Goal: Download file/media

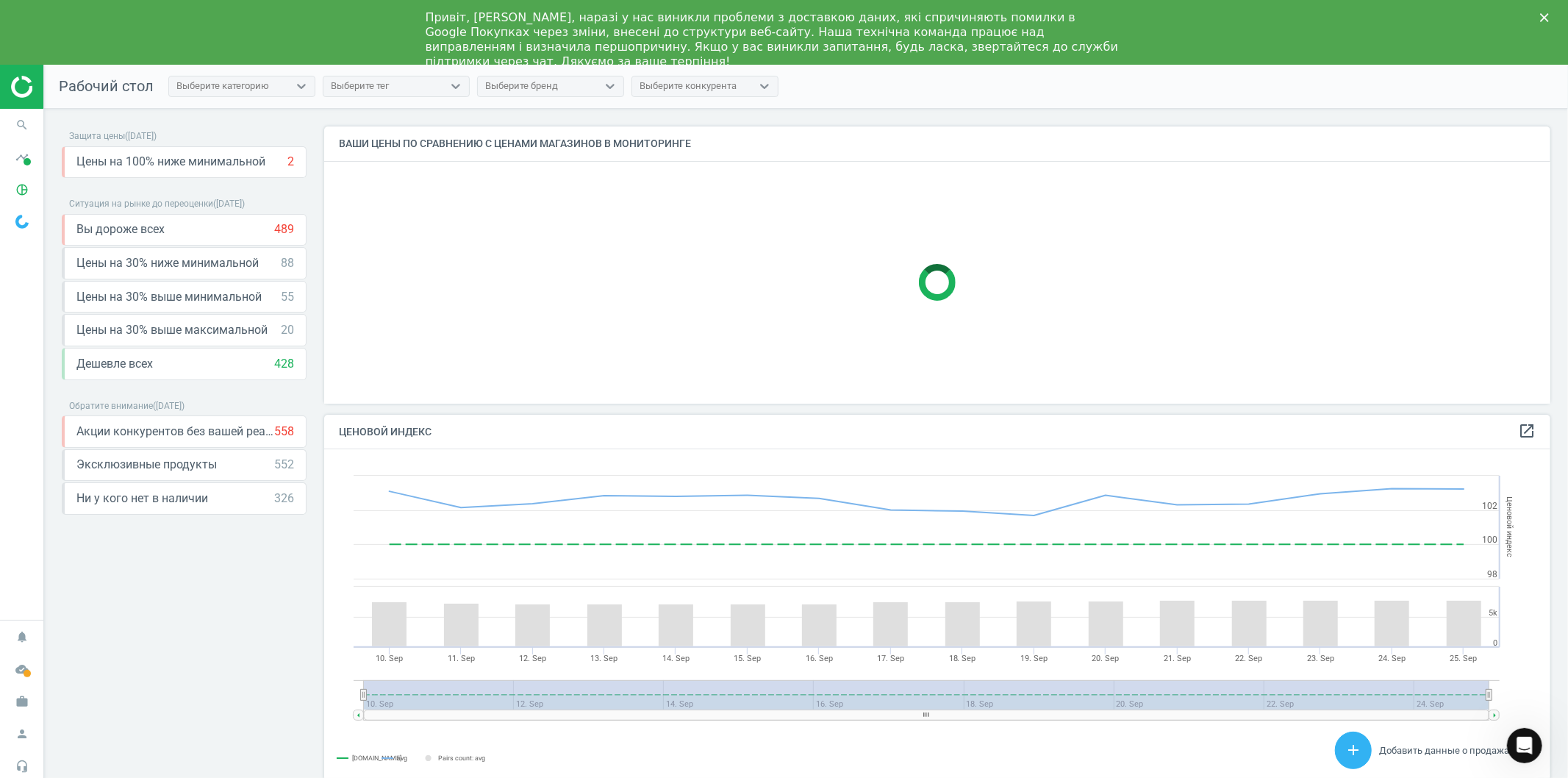
scroll to position [303, 1239]
click at [19, 184] on icon "pie_chart_outlined" at bounding box center [22, 190] width 28 height 28
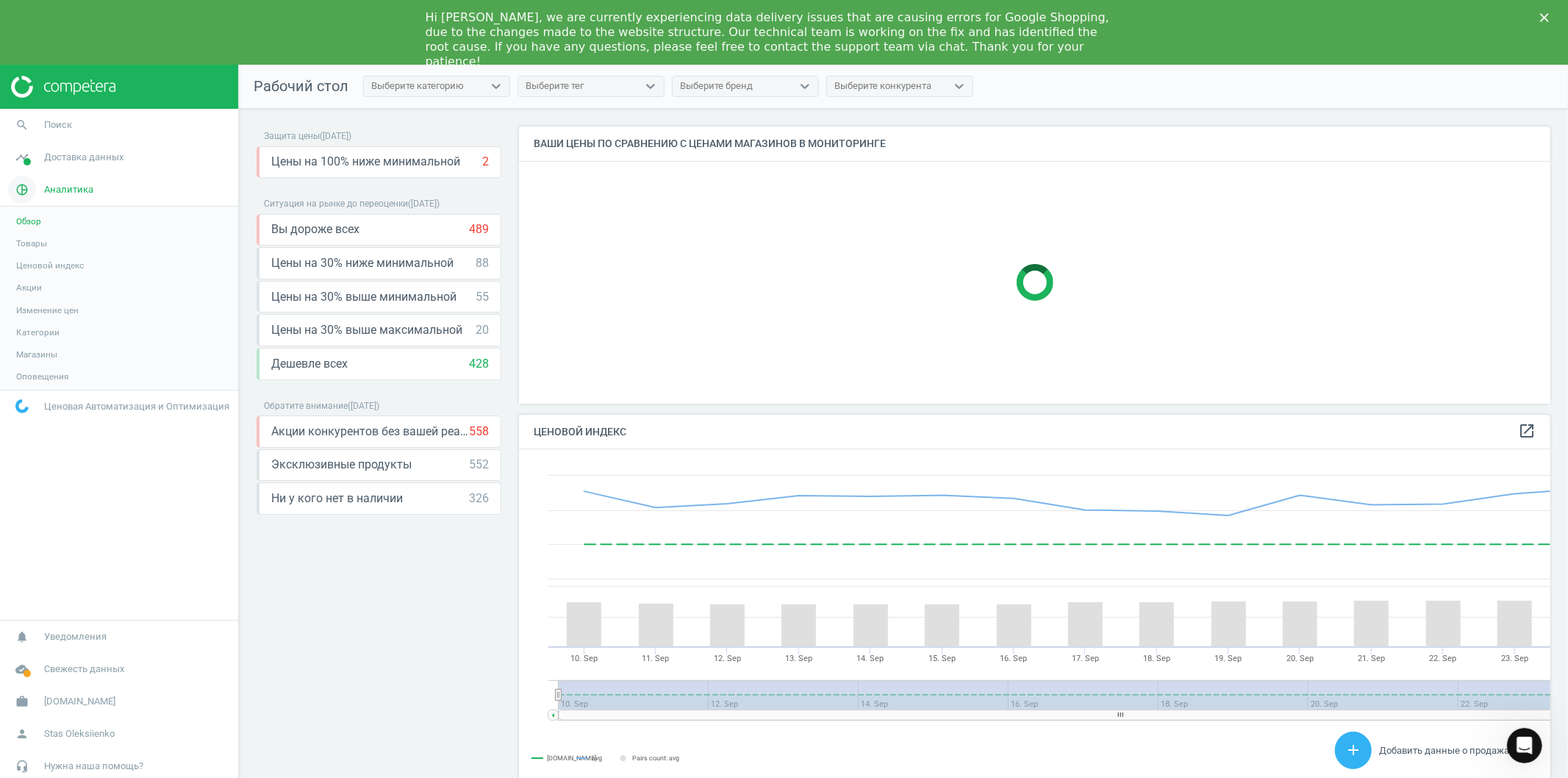
scroll to position [8, 8]
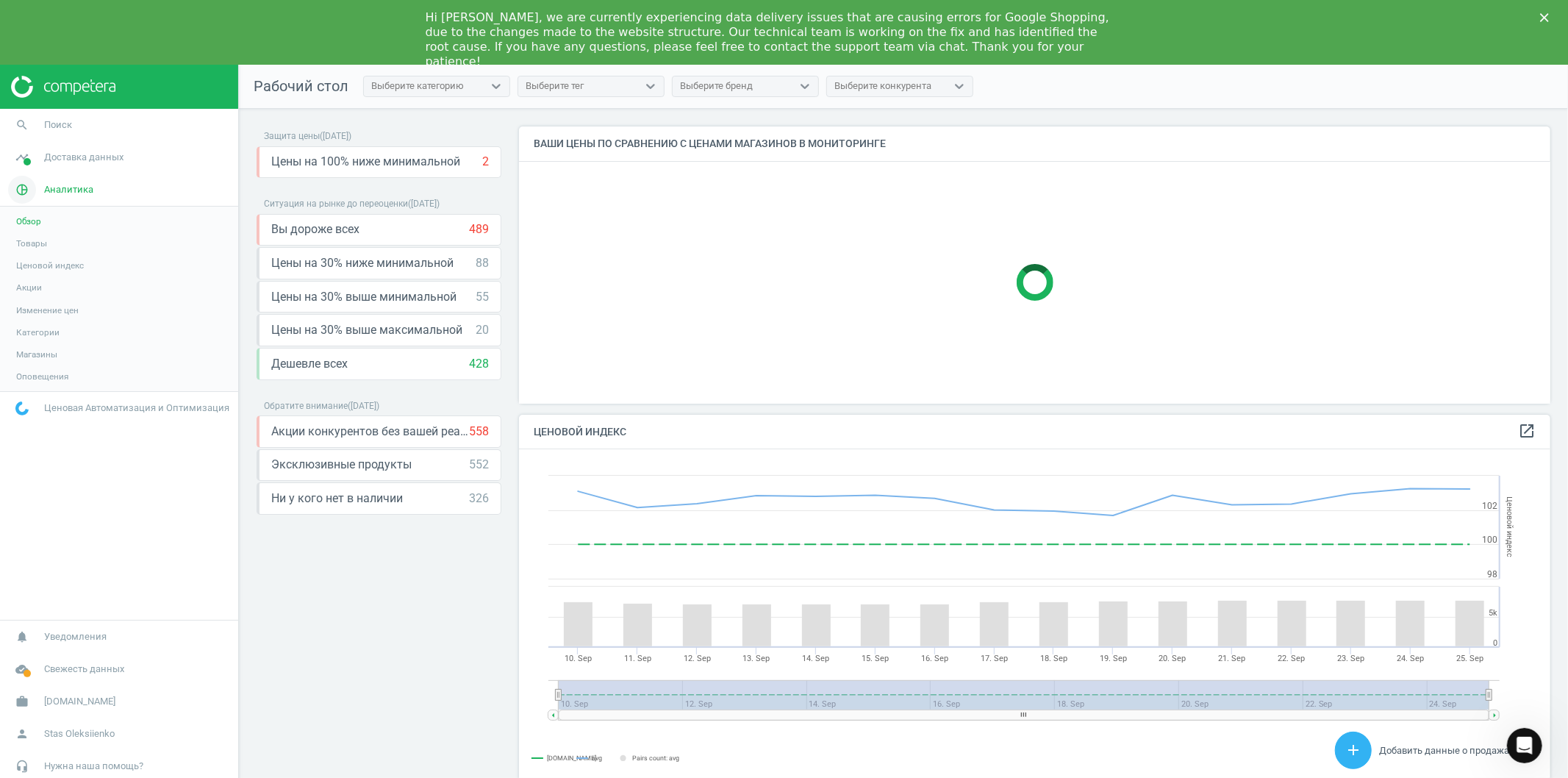
click at [56, 195] on span "Аналитика" at bounding box center [68, 190] width 49 height 13
click at [56, 156] on span "Доставка данных" at bounding box center [84, 158] width 80 height 13
click at [23, 188] on span "Обзор" at bounding box center [28, 189] width 25 height 12
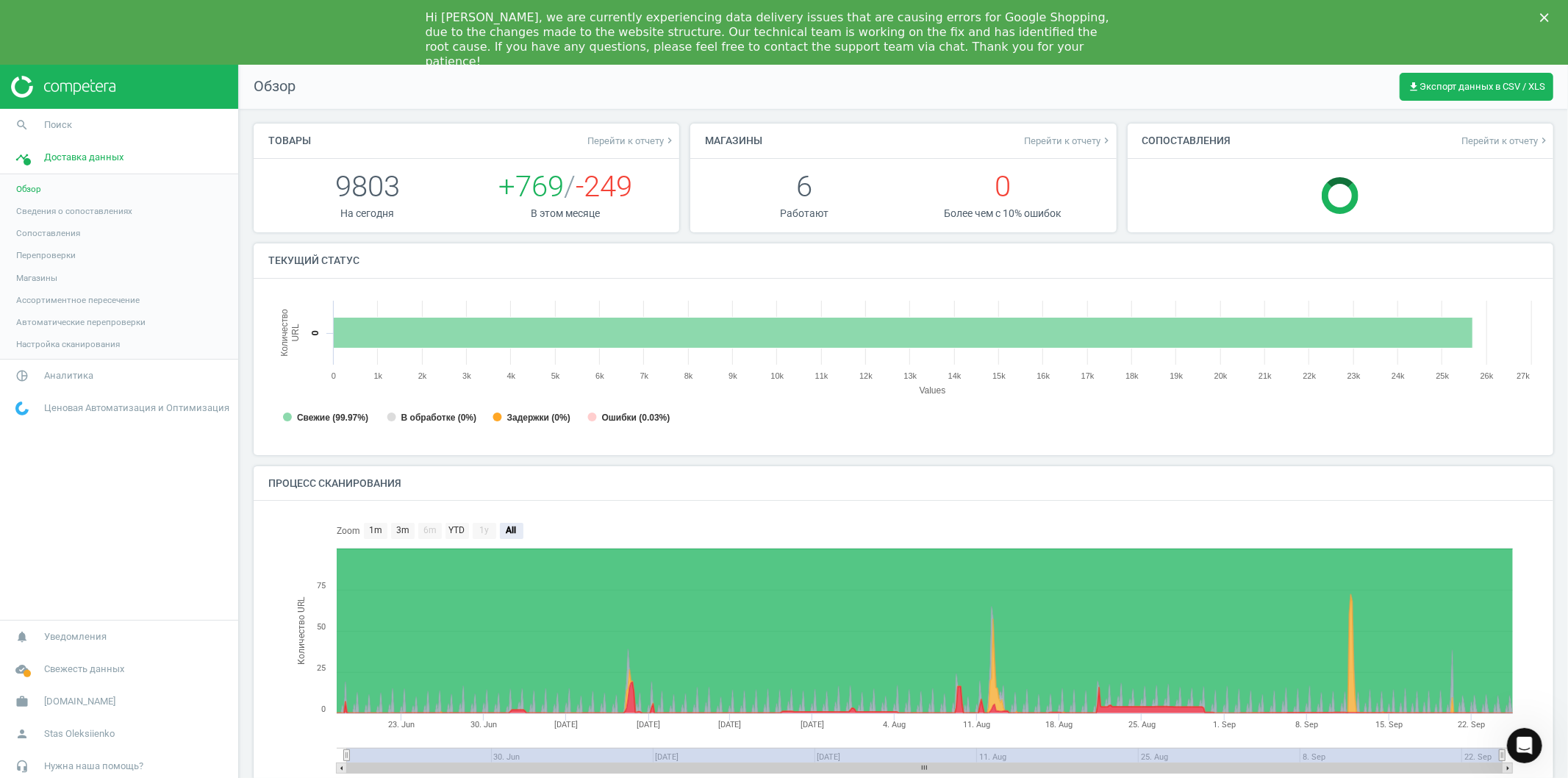
scroll to position [8, 7]
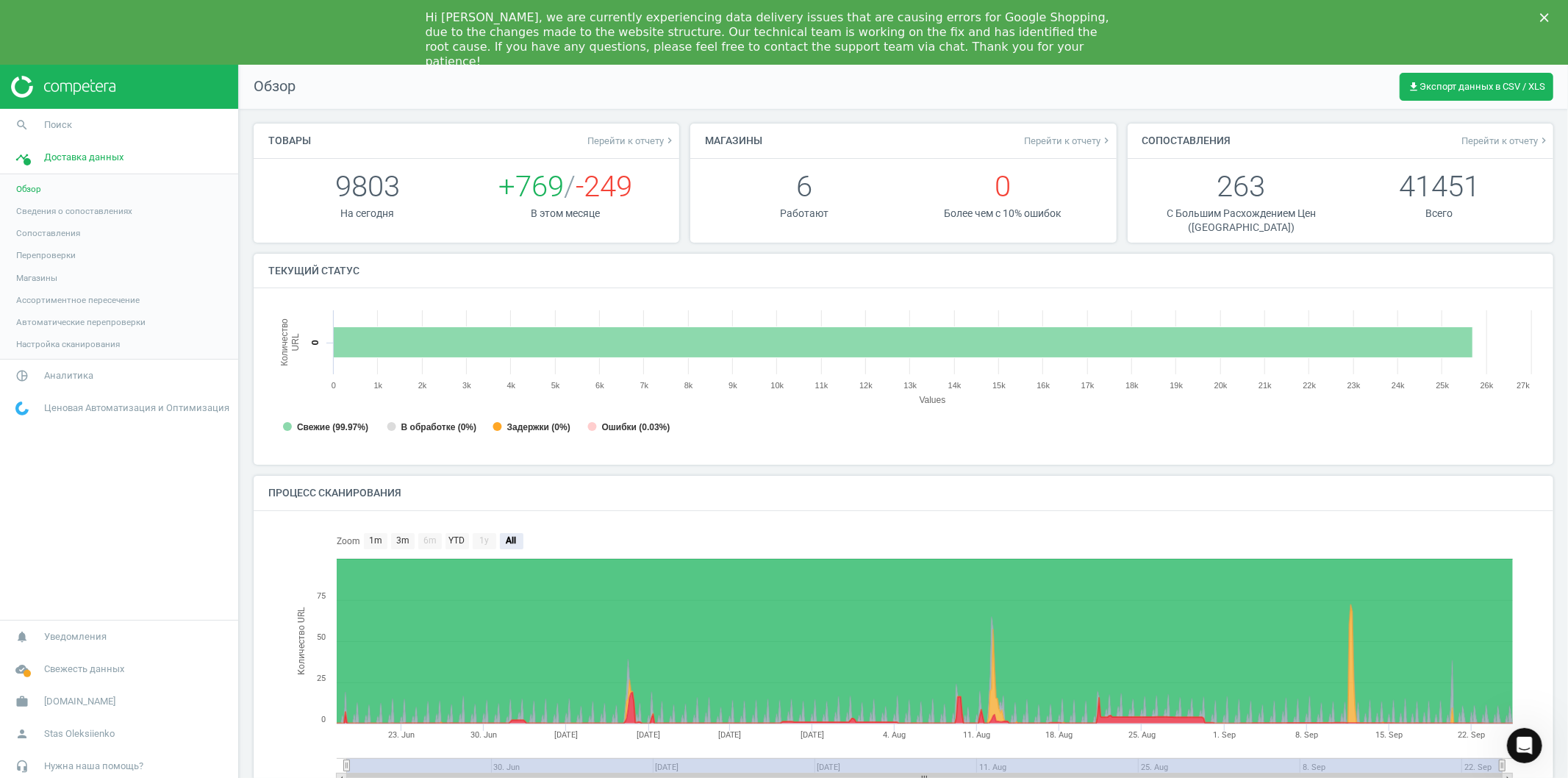
click at [32, 188] on span "Обзор" at bounding box center [28, 189] width 25 height 12
click at [56, 159] on span "Доставка данных" at bounding box center [84, 158] width 80 height 13
click at [52, 184] on span "Аналитика" at bounding box center [68, 190] width 49 height 13
click at [30, 242] on span "Товары" at bounding box center [31, 243] width 31 height 12
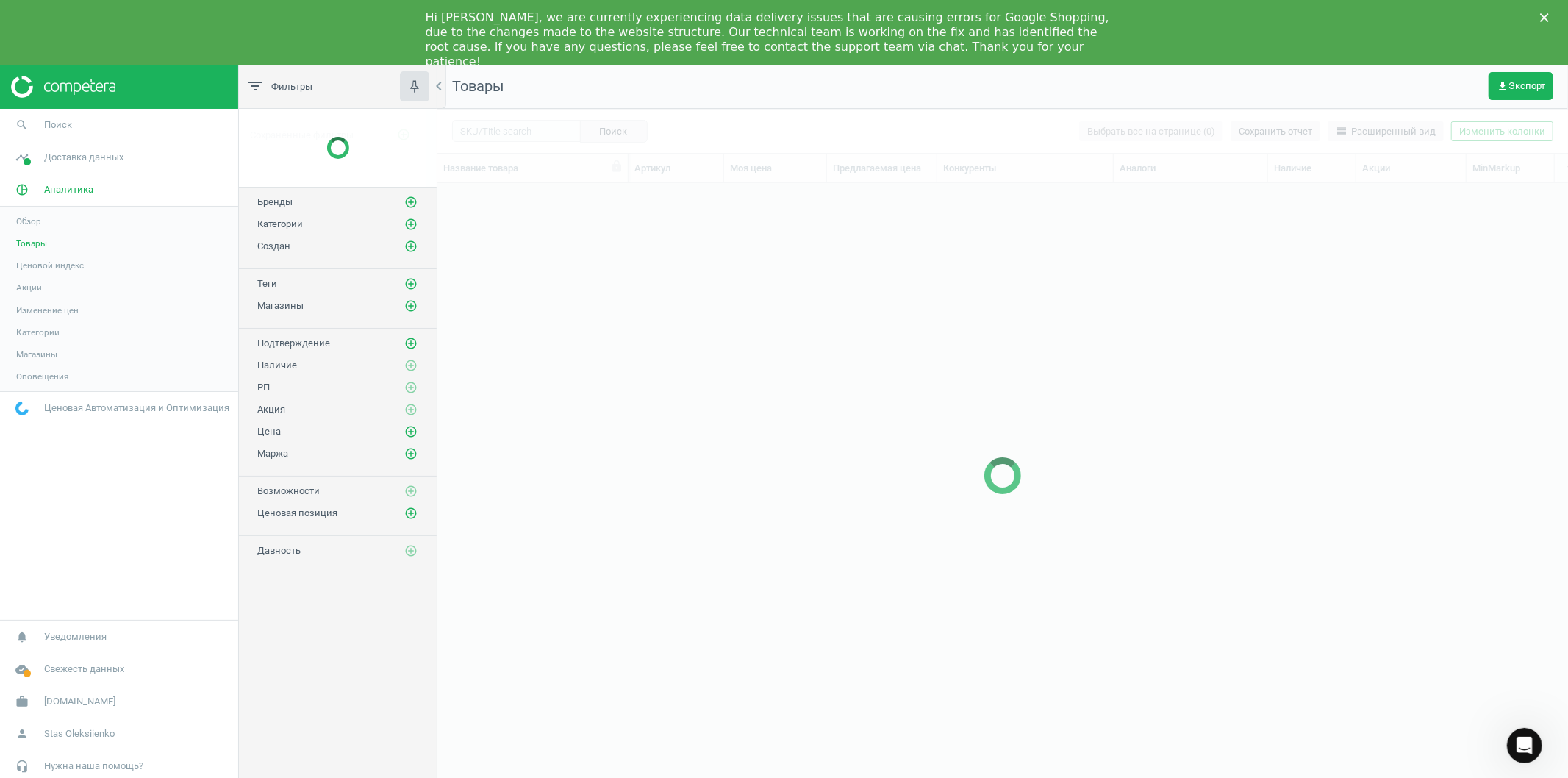
scroll to position [606, 1118]
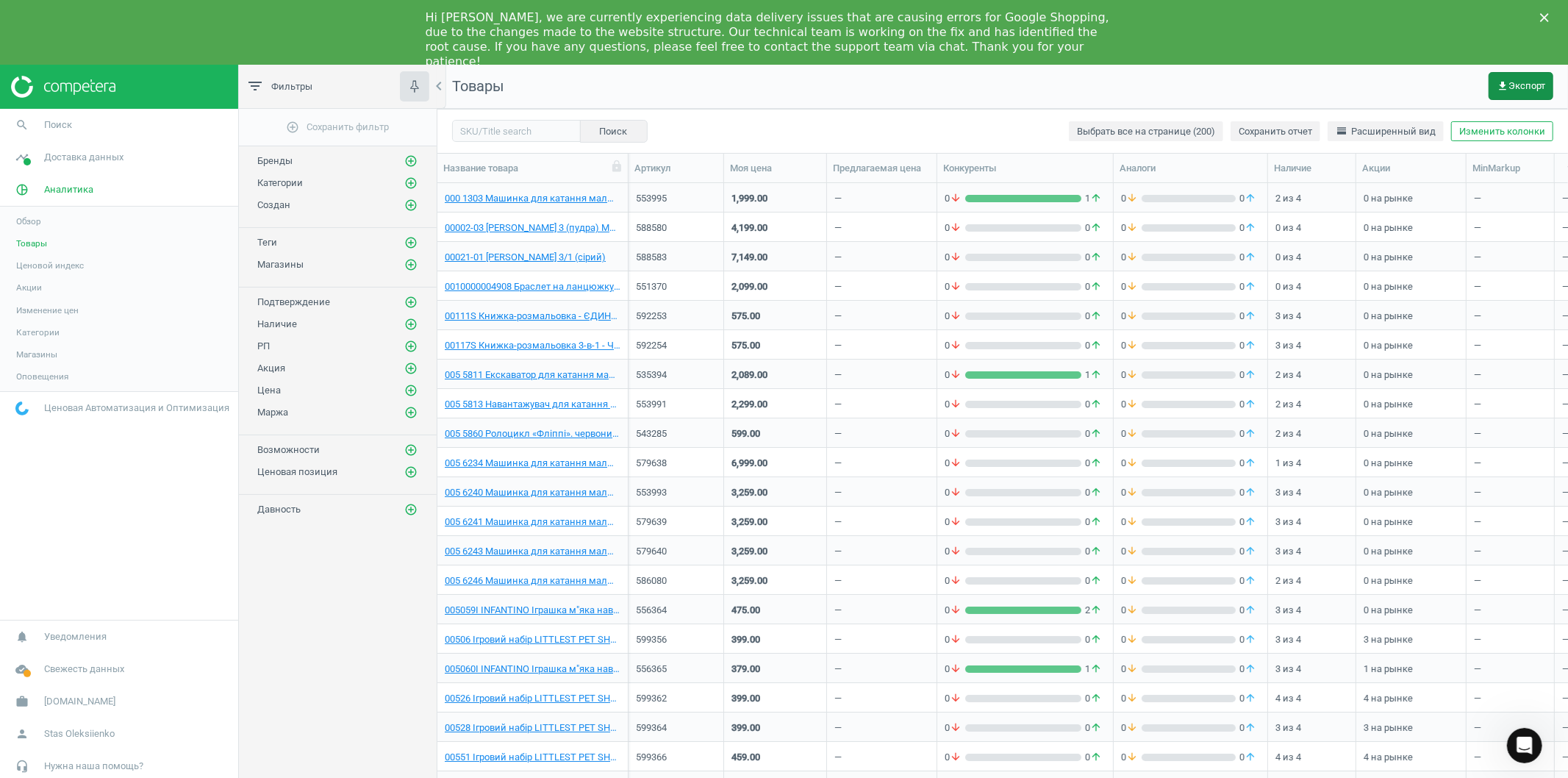
click at [1502, 82] on icon "get_app" at bounding box center [1502, 86] width 12 height 12
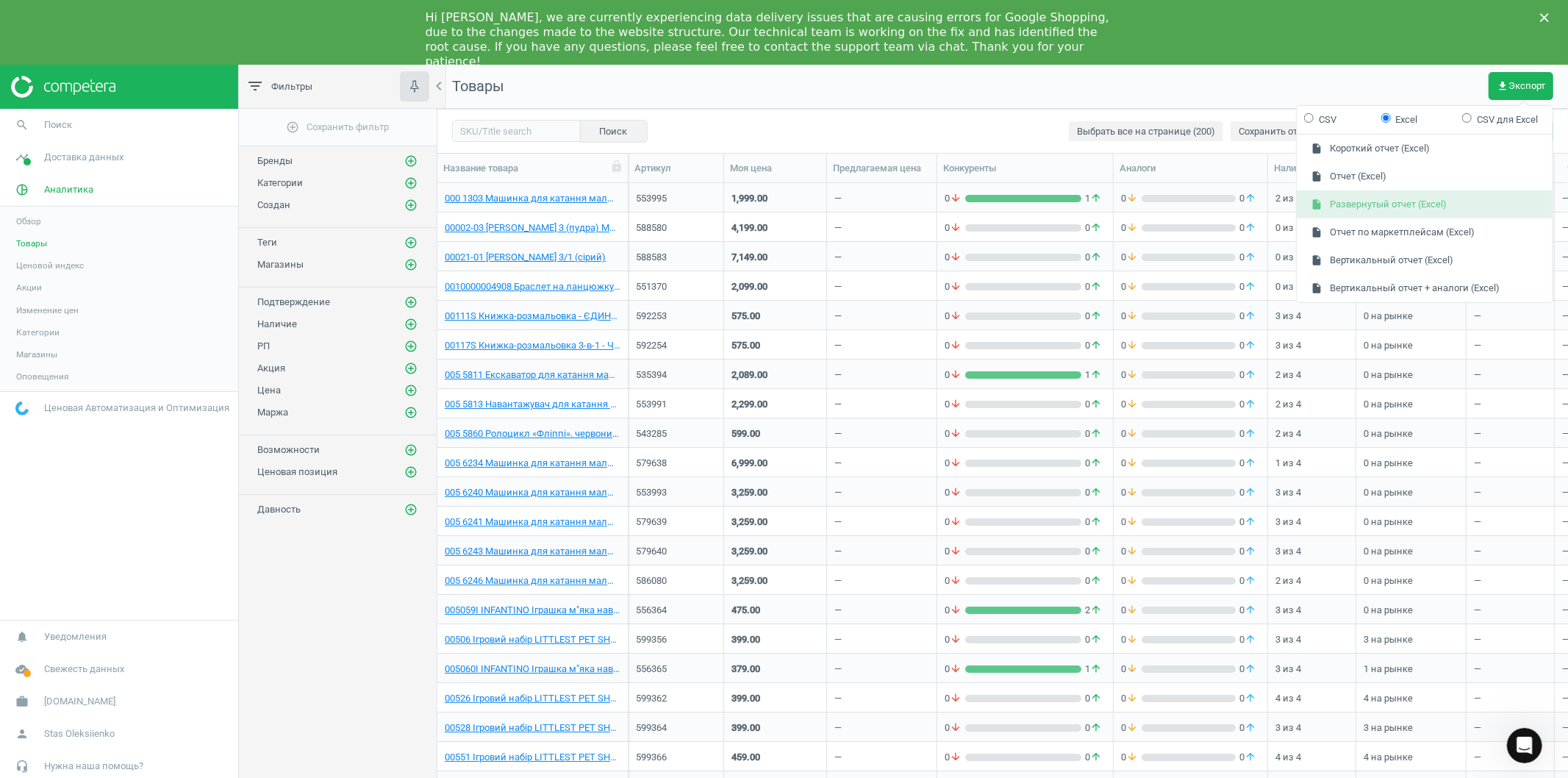
click at [1406, 207] on button "insert_drive_file Развернутый отчет (Excel)" at bounding box center [1424, 205] width 255 height 28
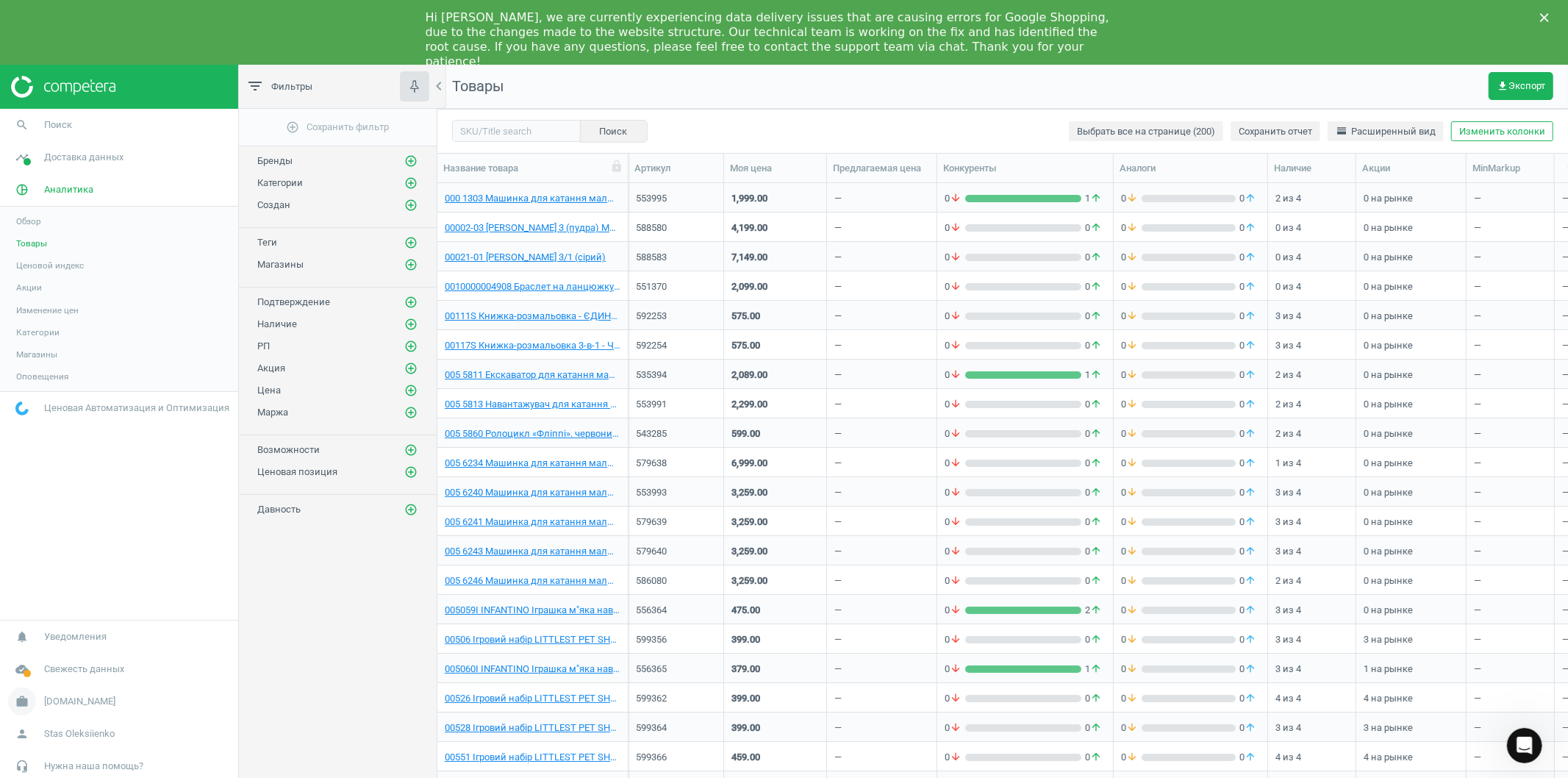
click at [56, 701] on span "[DOMAIN_NAME]" at bounding box center [80, 702] width 71 height 13
click at [51, 679] on span "Настройки кампании" at bounding box center [59, 680] width 87 height 12
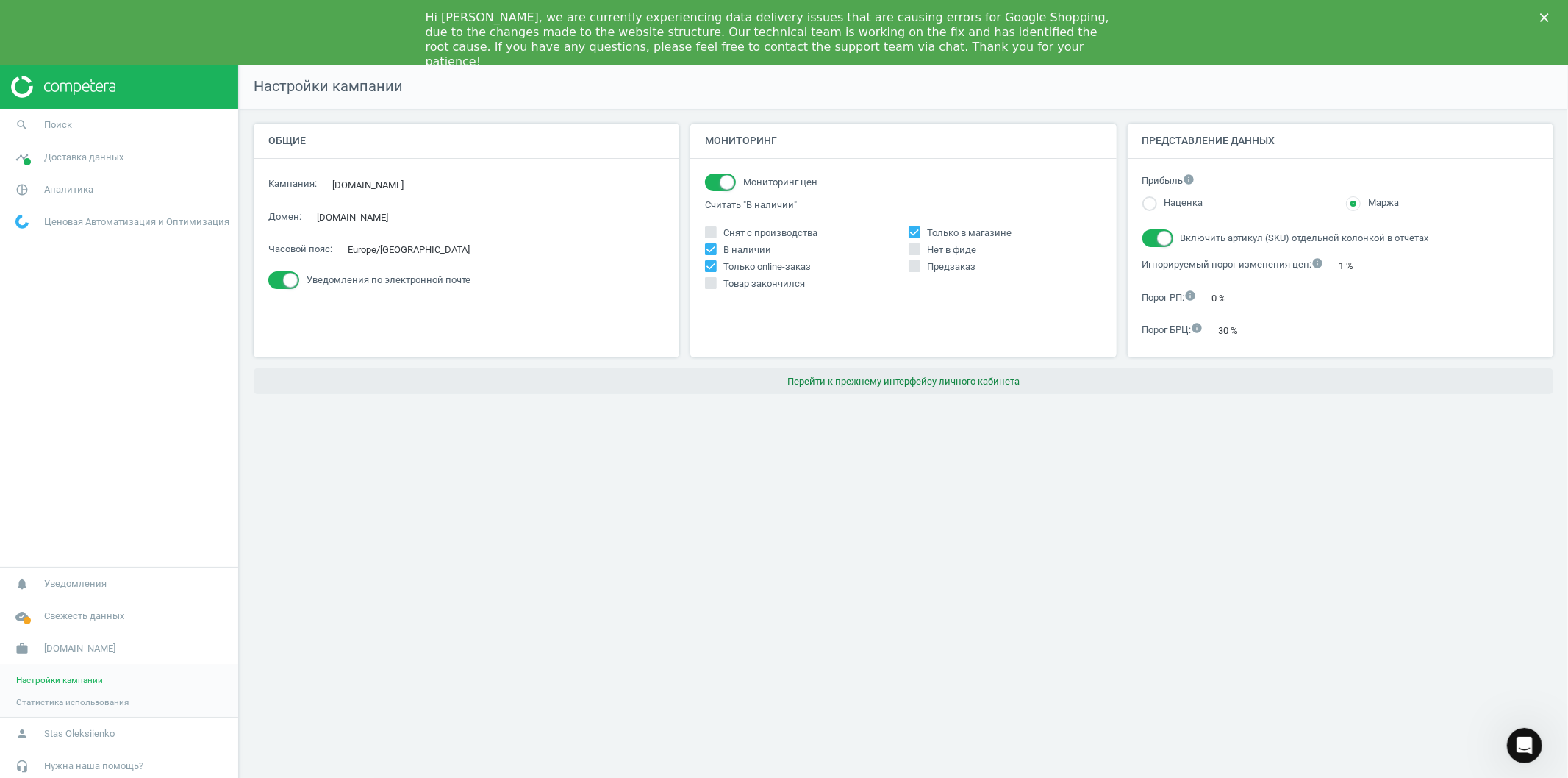
click at [921, 383] on button "Перейти к прежнему интерфейсу личного кабинета" at bounding box center [903, 382] width 1299 height 27
